Goal: Navigation & Orientation: Find specific page/section

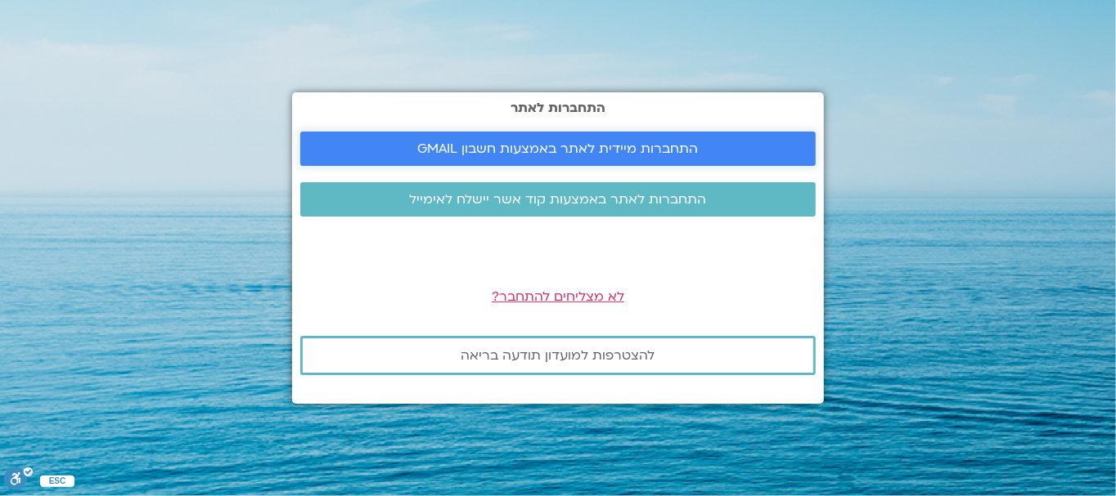
click at [544, 144] on span "התחברות מיידית לאתר באמצעות חשבון GMAIL" at bounding box center [558, 148] width 281 height 15
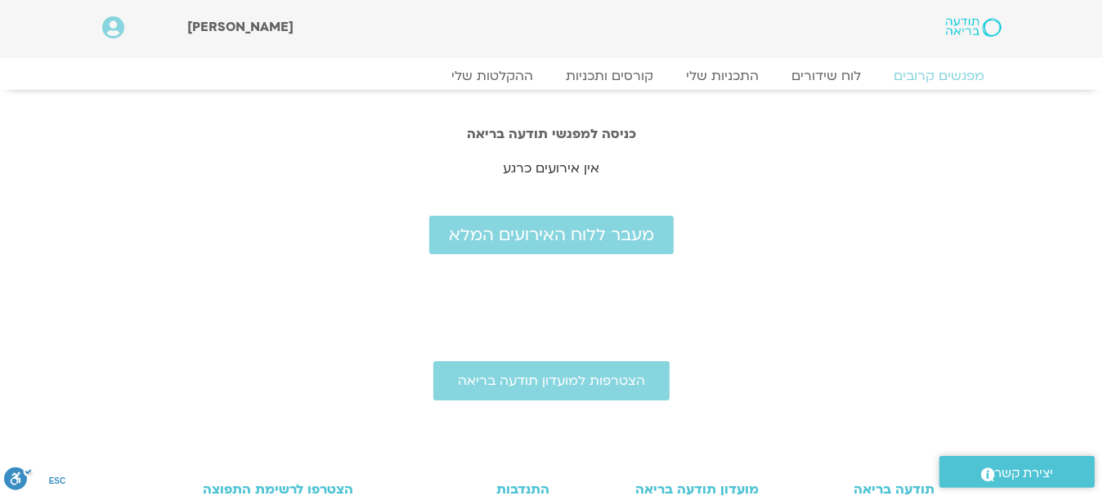
click at [113, 23] on icon at bounding box center [113, 27] width 22 height 23
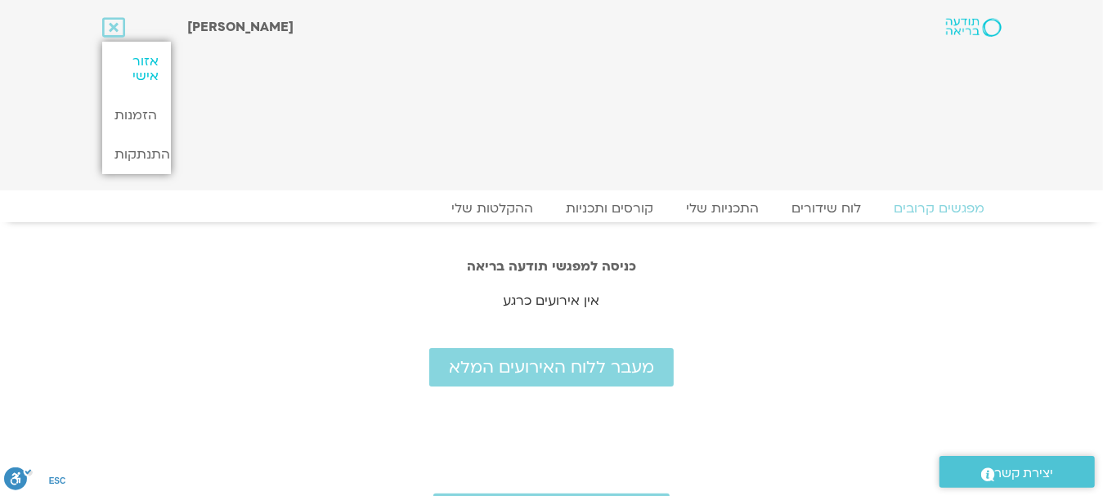
click at [148, 62] on link "אזור אישי" at bounding box center [136, 69] width 69 height 54
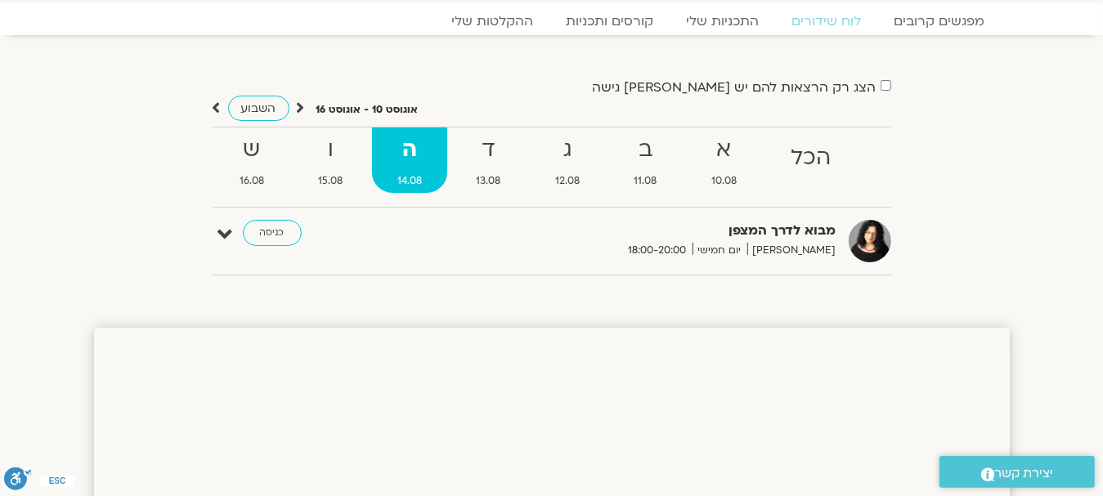
scroll to position [82, 0]
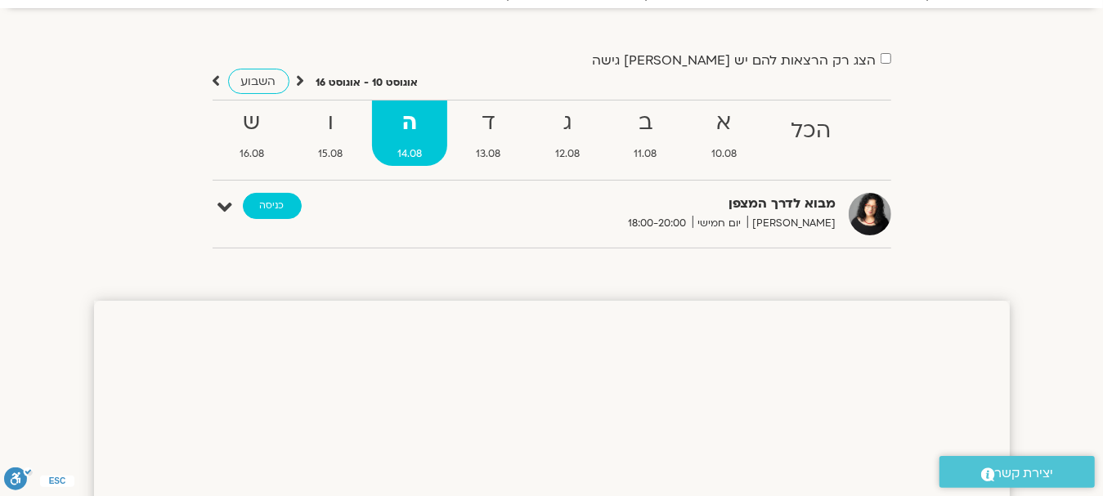
click at [271, 199] on link "כניסה" at bounding box center [272, 206] width 59 height 26
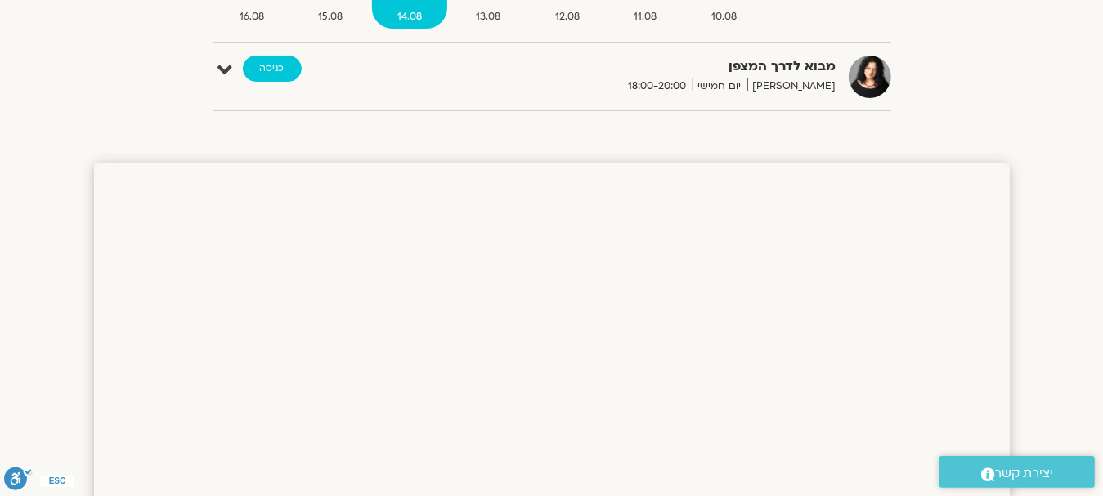
scroll to position [245, 0]
